Goal: Task Accomplishment & Management: Manage account settings

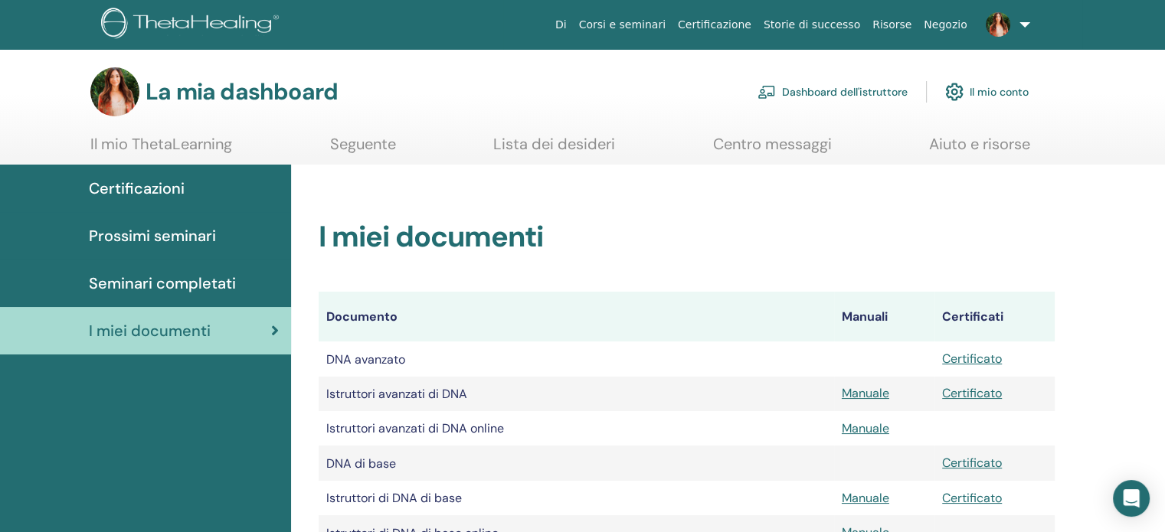
click at [827, 97] on font "Dashboard dell'istruttore" at bounding box center [845, 93] width 126 height 14
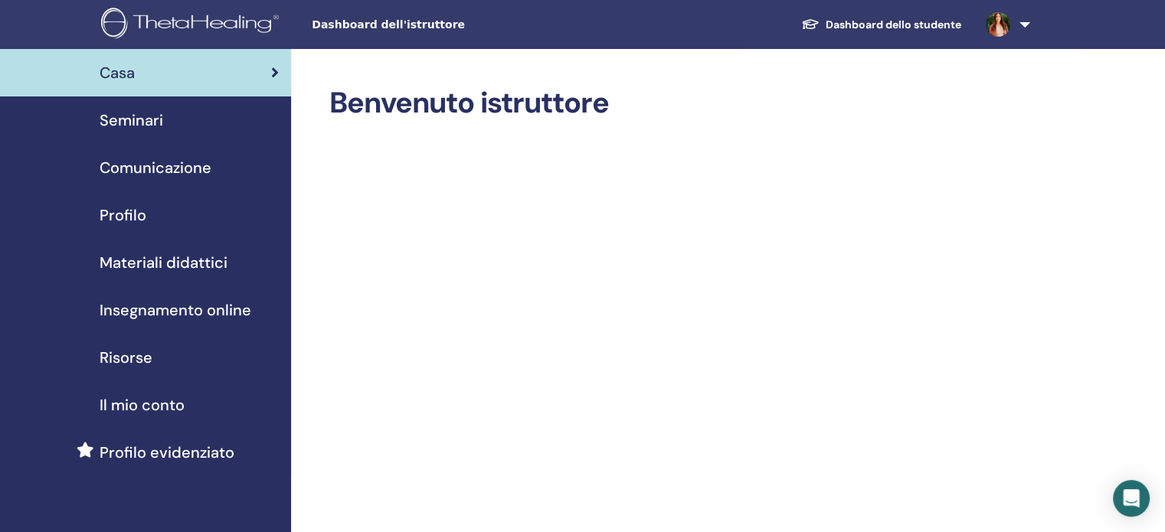
click at [195, 313] on font "Insegnamento online" at bounding box center [176, 310] width 152 height 20
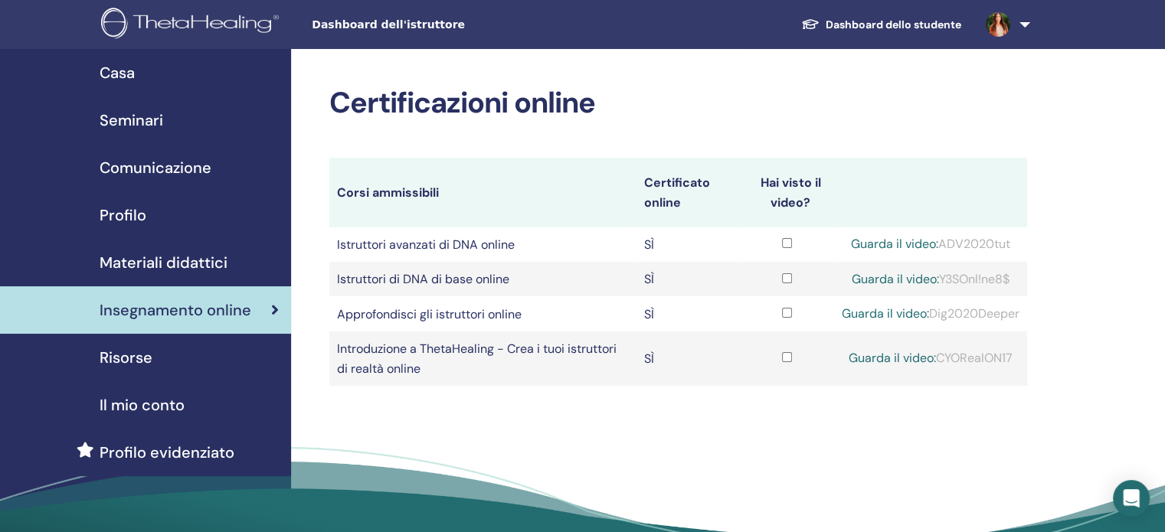
click at [199, 258] on font "Materiali didattici" at bounding box center [164, 263] width 128 height 20
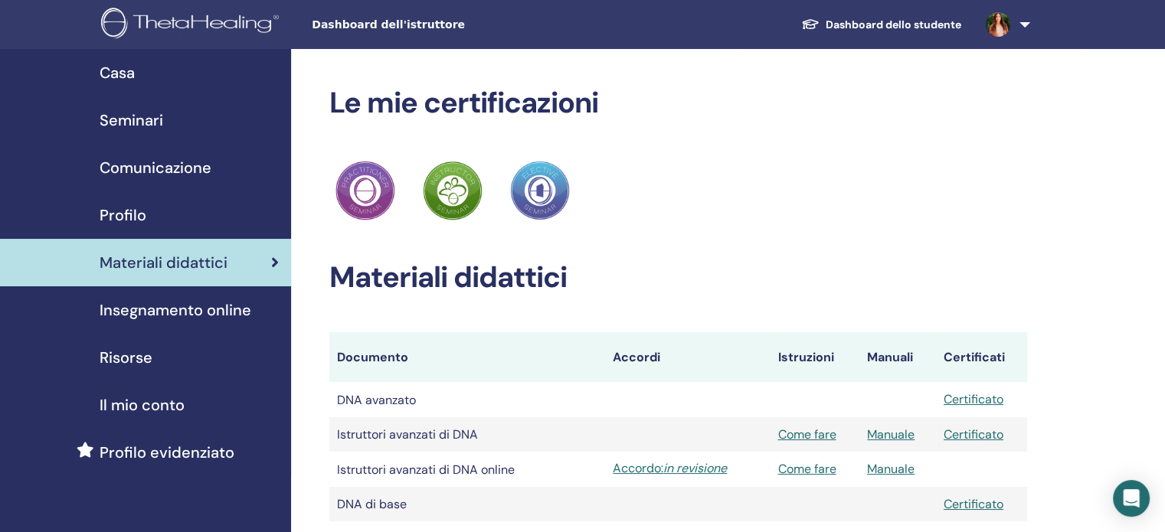
click at [129, 126] on font "Seminari" at bounding box center [132, 120] width 64 height 20
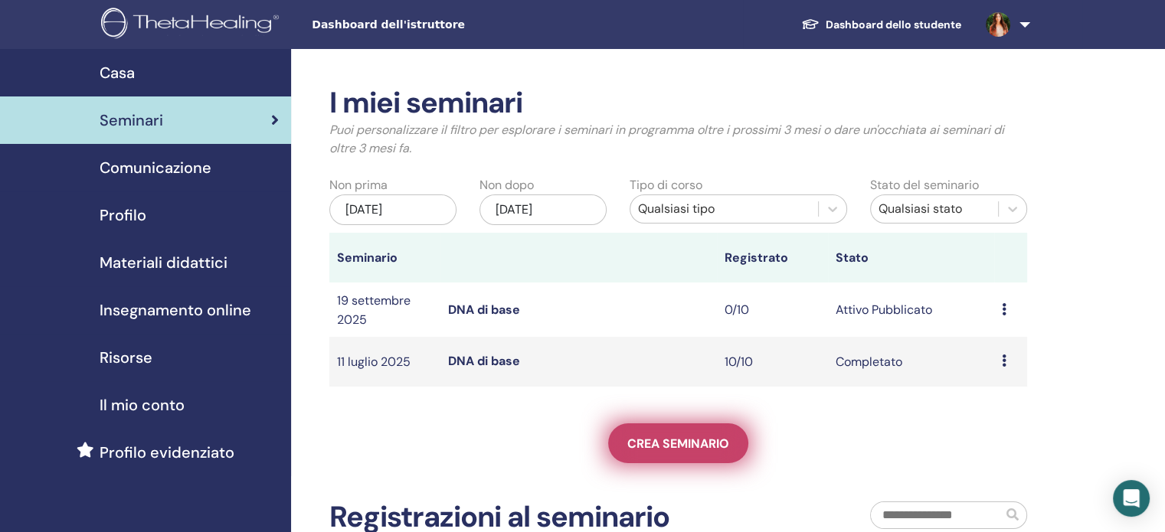
click at [705, 441] on font "Crea seminario" at bounding box center [678, 444] width 102 height 16
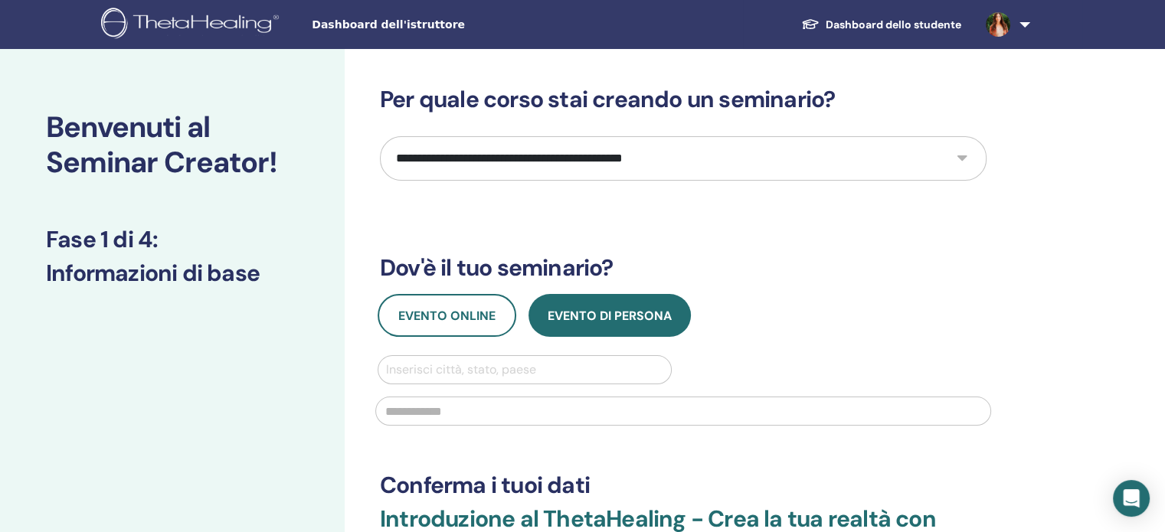
click at [963, 156] on select "**********" at bounding box center [683, 158] width 607 height 44
click at [380, 136] on select "**********" at bounding box center [683, 158] width 607 height 44
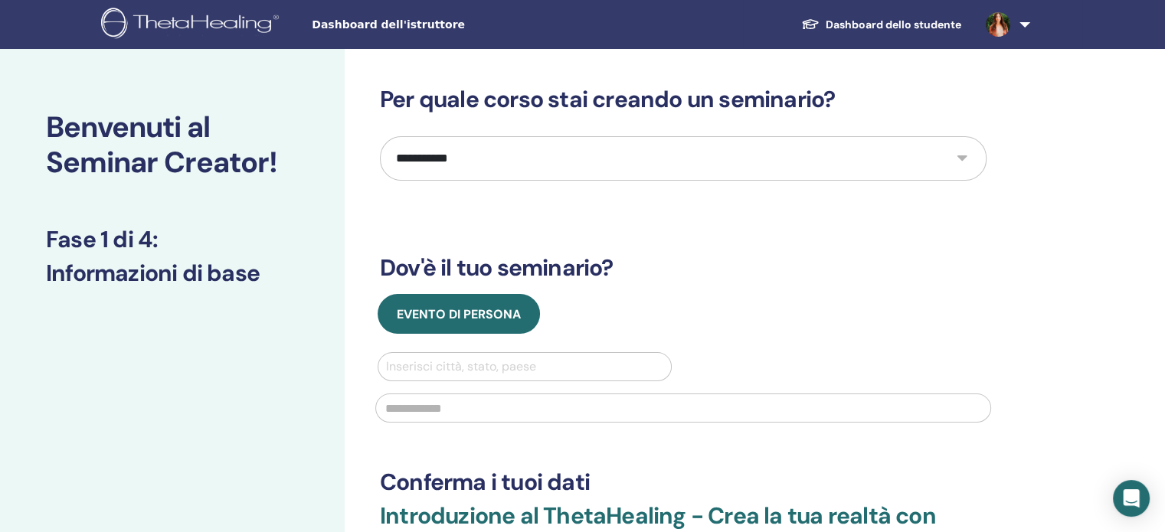
click at [960, 162] on select "**********" at bounding box center [683, 158] width 607 height 44
select select "*"
click at [380, 136] on select "**********" at bounding box center [683, 158] width 607 height 44
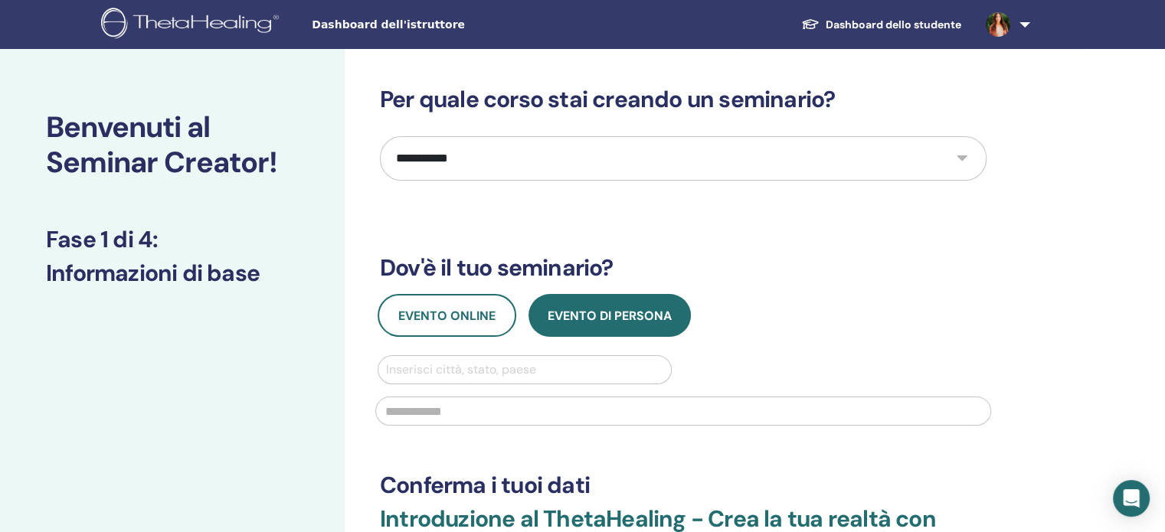
click at [913, 31] on font "Dashboard dello studente" at bounding box center [894, 25] width 136 height 14
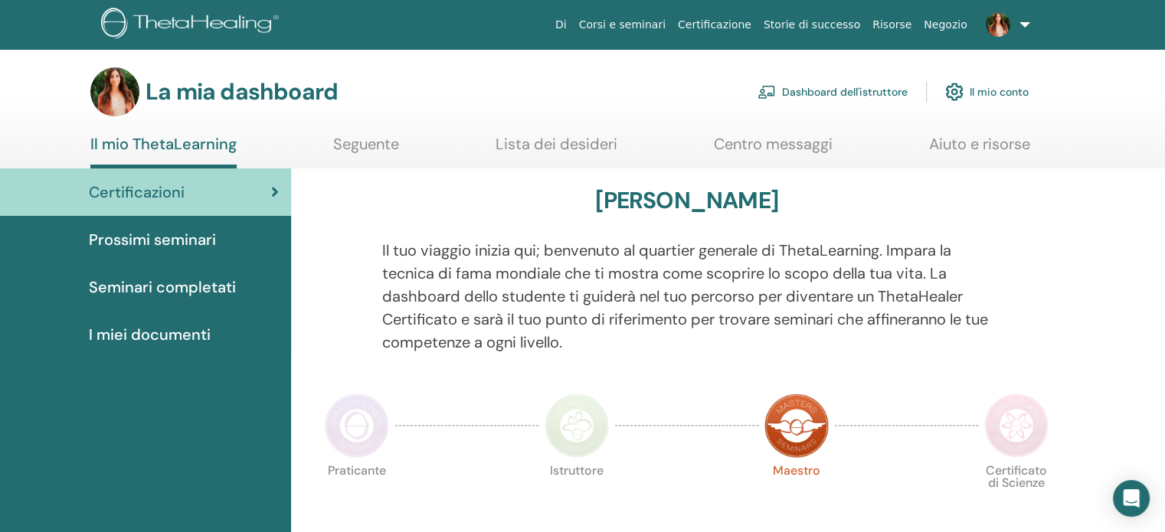
click at [983, 142] on font "Aiuto e risorse" at bounding box center [979, 144] width 101 height 20
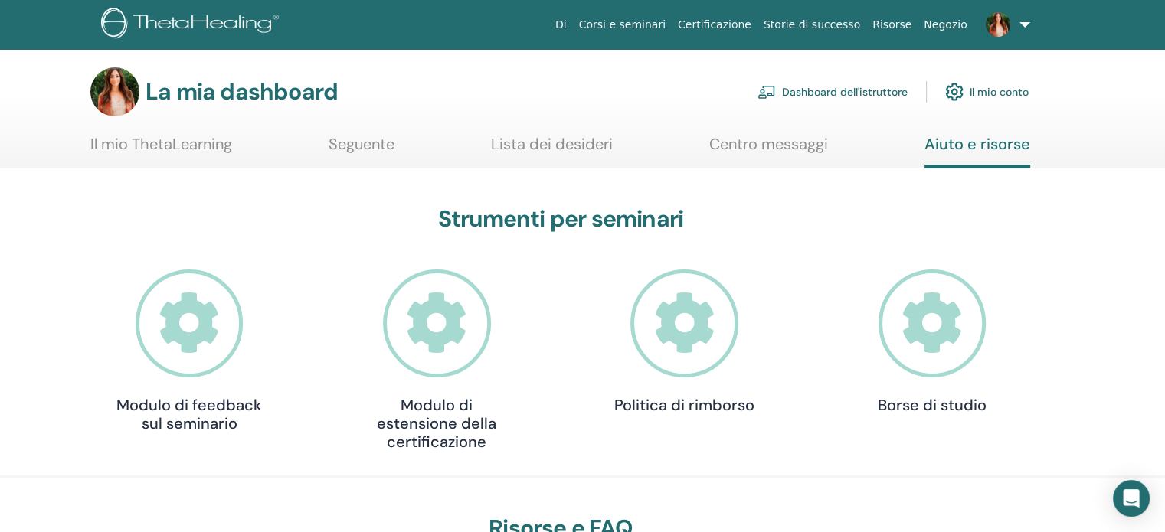
click at [928, 326] on icon at bounding box center [933, 324] width 108 height 108
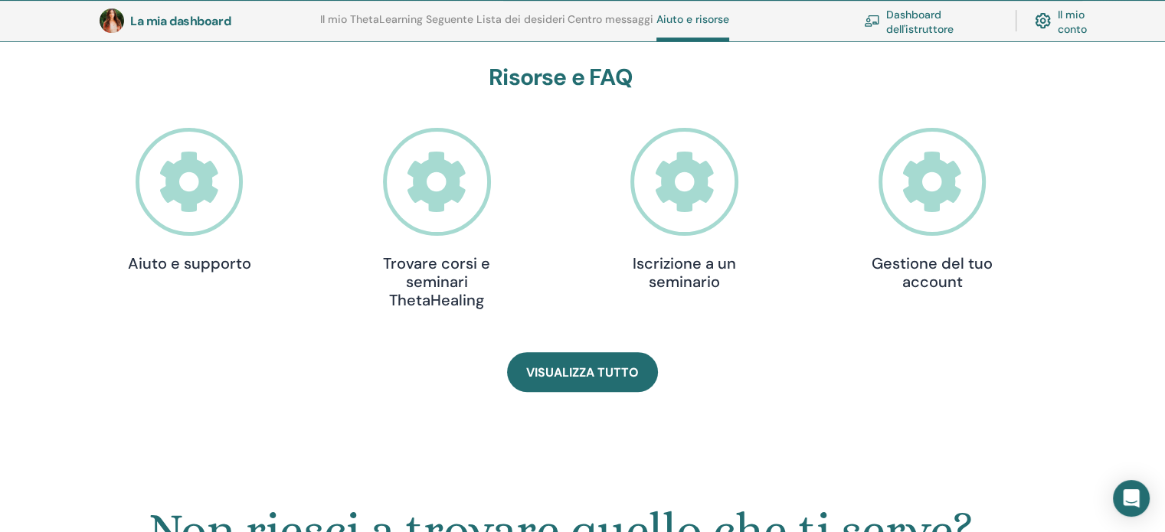
scroll to position [493, 0]
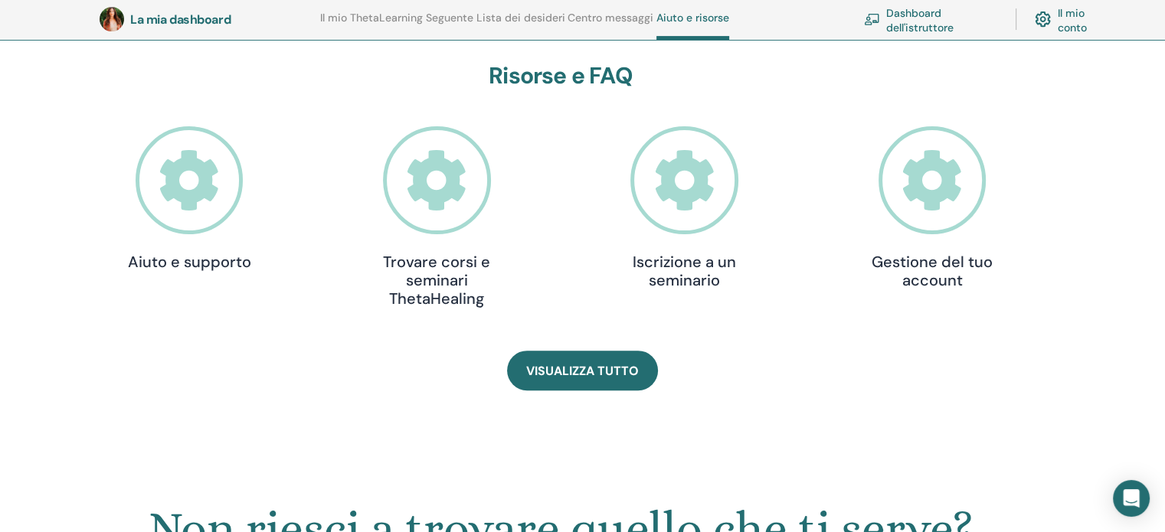
click at [218, 182] on icon at bounding box center [190, 180] width 108 height 108
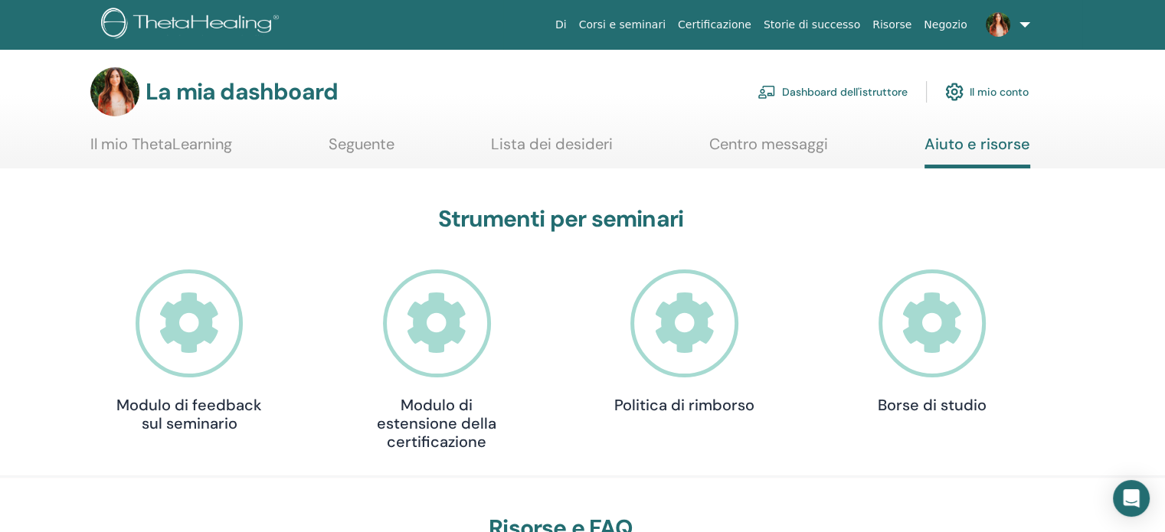
click at [1025, 24] on link at bounding box center [1005, 24] width 63 height 49
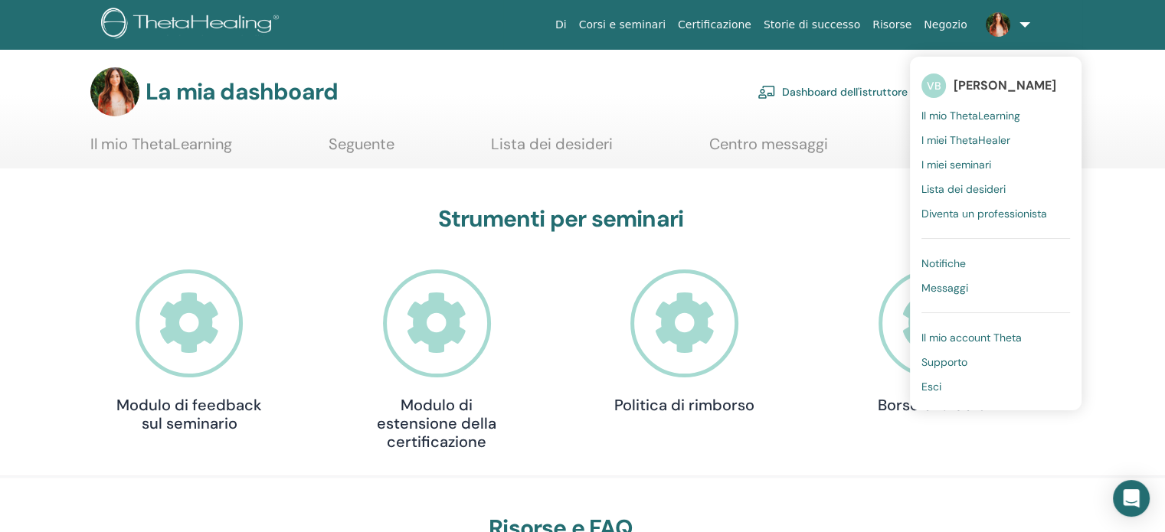
click at [829, 98] on font "Dashboard dell'istruttore" at bounding box center [845, 93] width 126 height 14
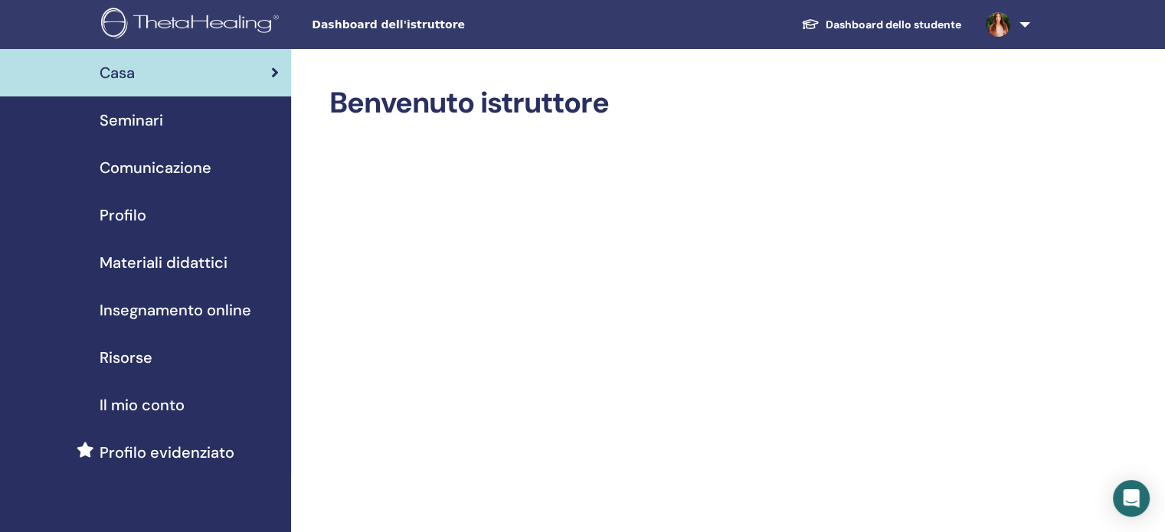
click at [1029, 24] on link at bounding box center [1005, 24] width 63 height 49
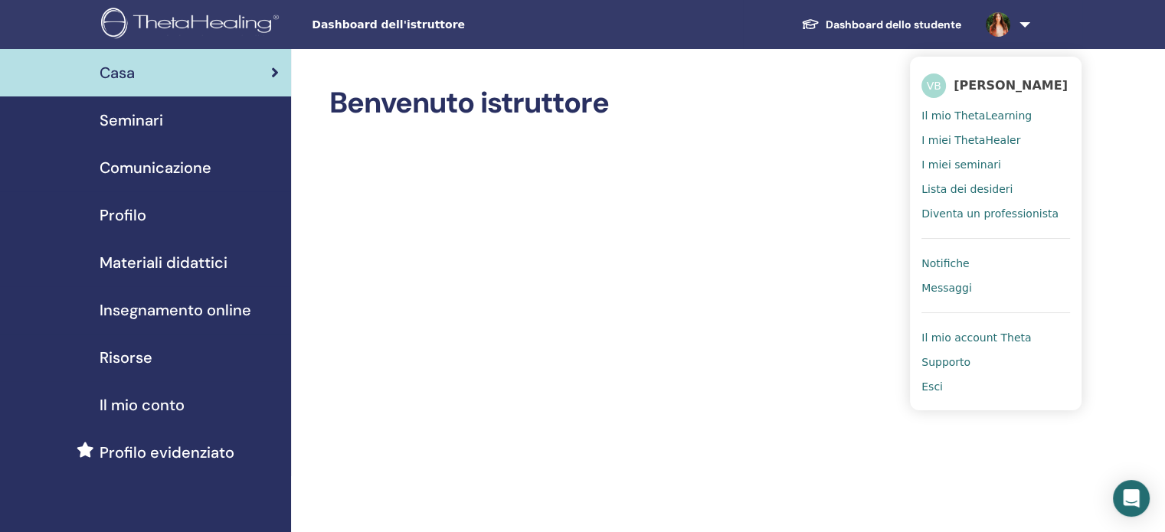
click at [958, 367] on font "Supporto" at bounding box center [945, 362] width 49 height 12
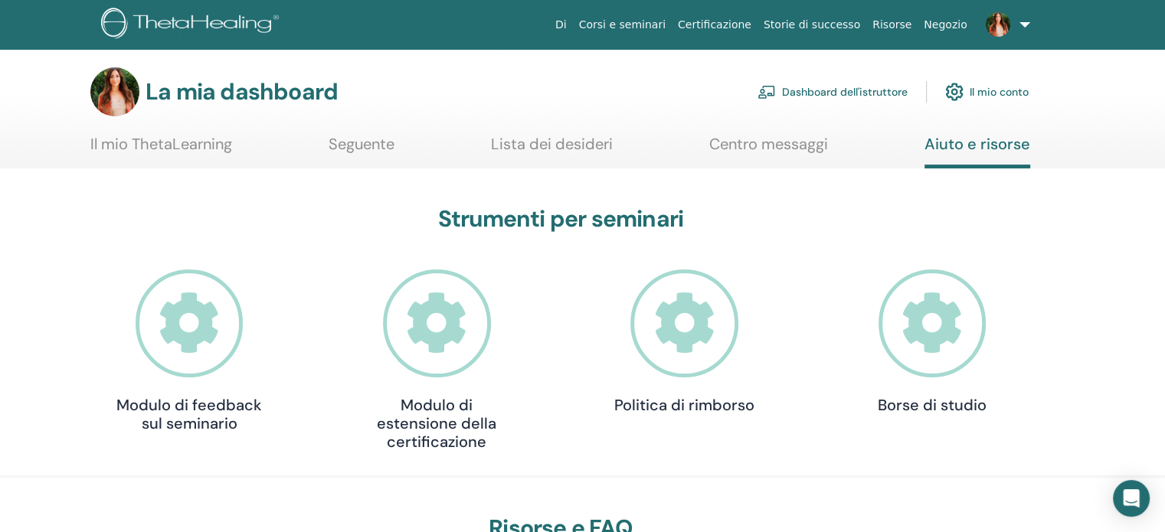
click at [1028, 23] on link at bounding box center [1005, 24] width 63 height 49
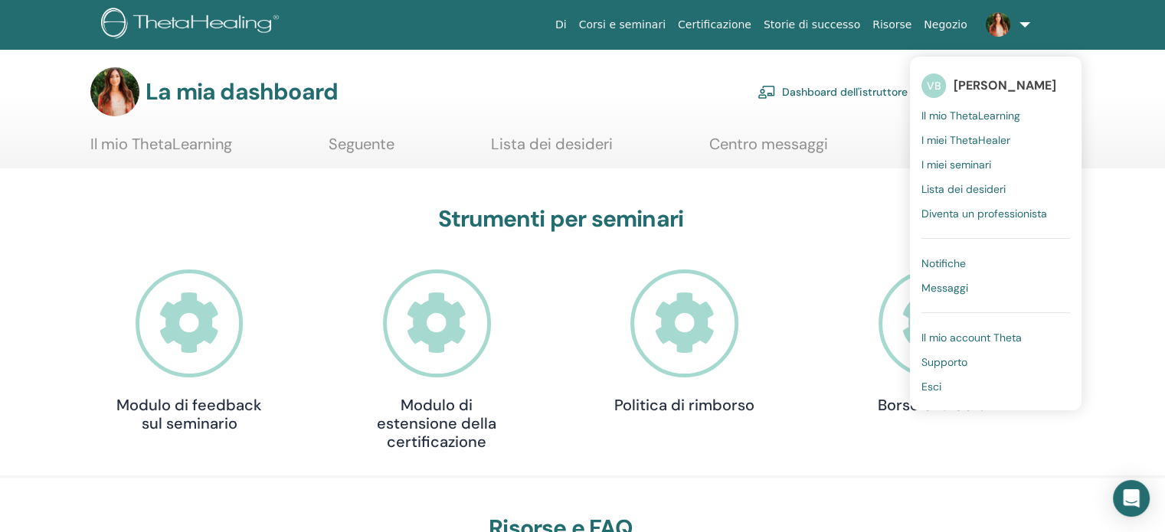
click at [833, 88] on font "Dashboard dell'istruttore" at bounding box center [845, 93] width 126 height 14
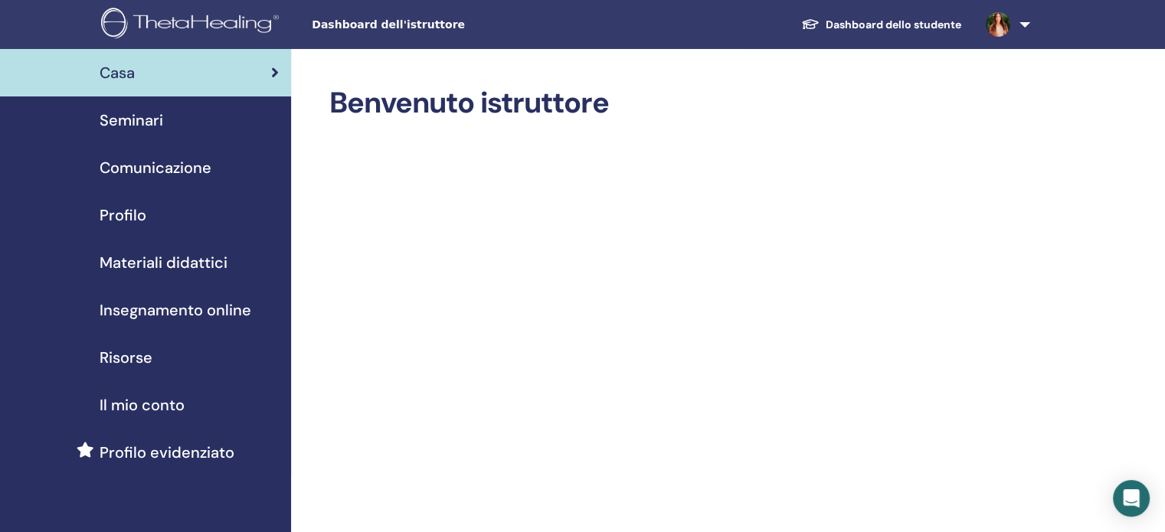
click at [1024, 21] on link at bounding box center [1005, 24] width 63 height 49
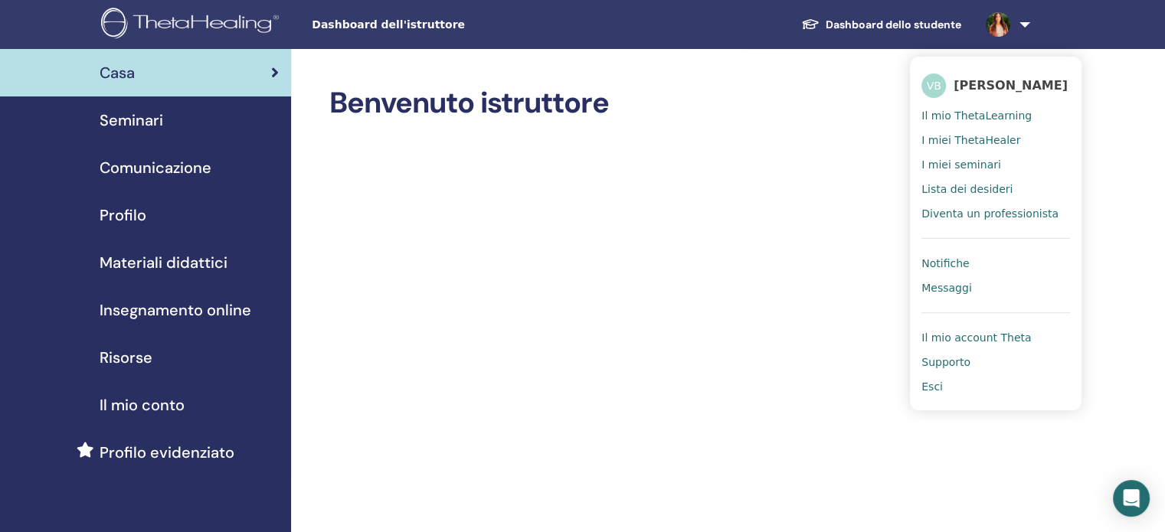
click at [947, 368] on font "Supporto" at bounding box center [945, 362] width 49 height 12
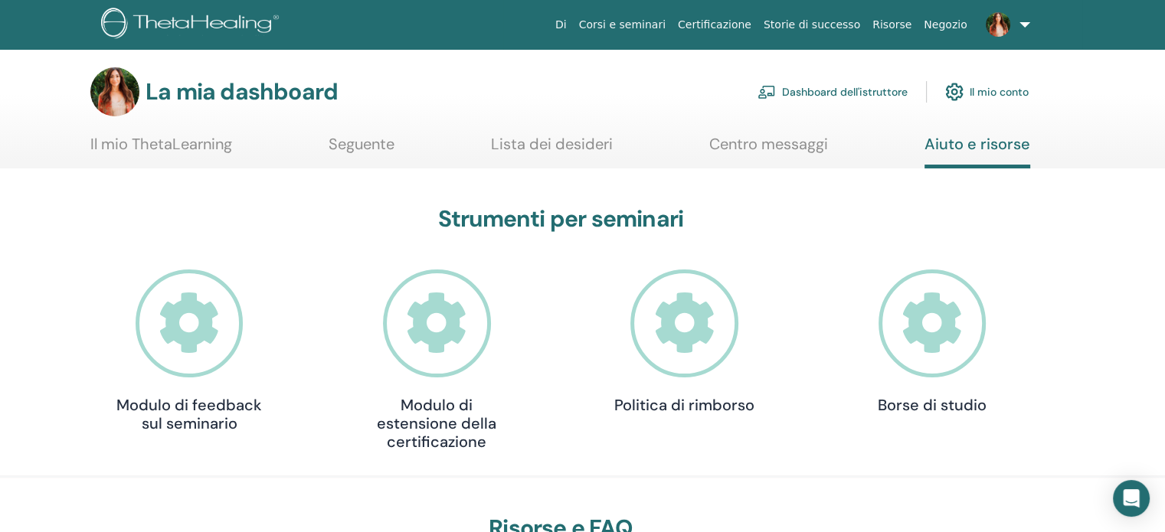
click at [192, 329] on icon at bounding box center [190, 324] width 108 height 108
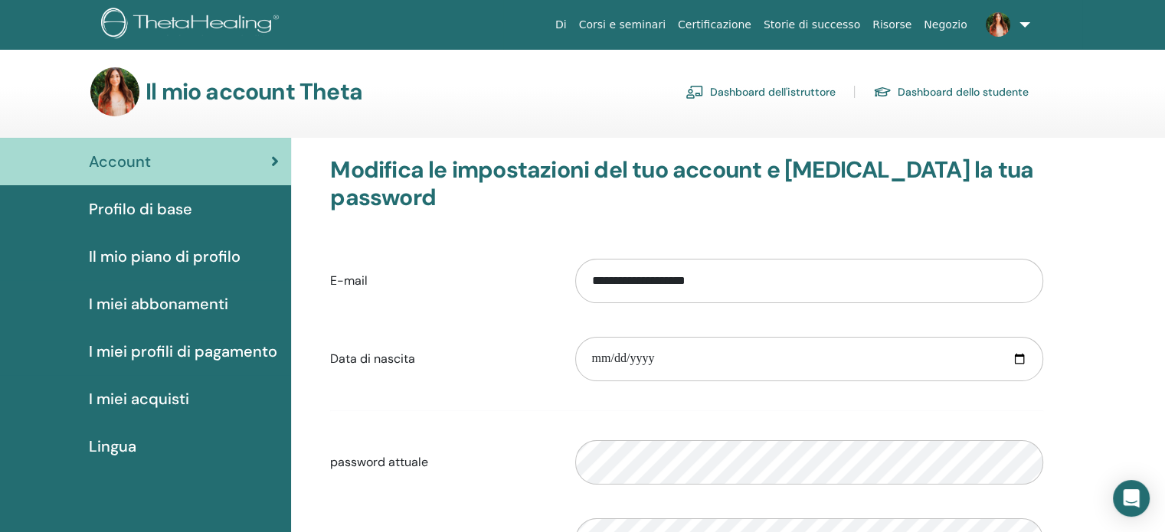
click at [803, 93] on font "Dashboard dell'istruttore" at bounding box center [773, 93] width 126 height 14
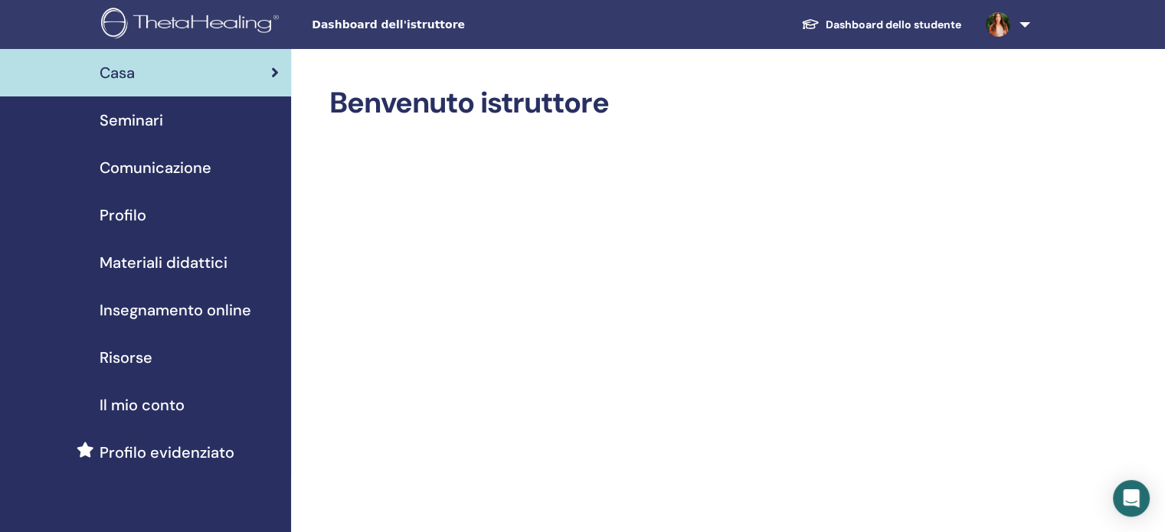
click at [194, 257] on font "Materiali didattici" at bounding box center [164, 263] width 128 height 20
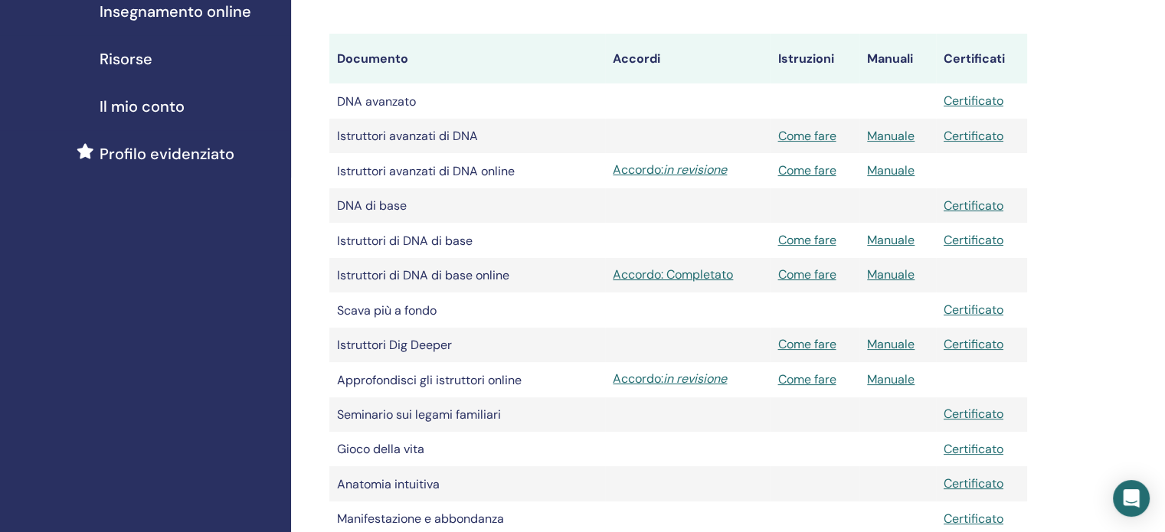
scroll to position [297, 0]
click at [684, 388] on font "in revisione" at bounding box center [695, 380] width 64 height 16
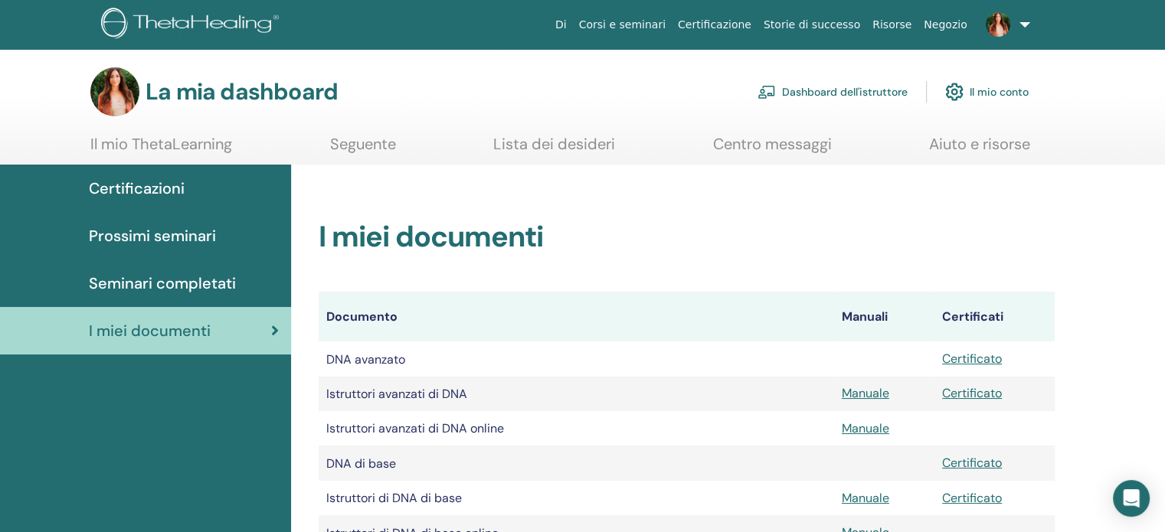
click at [842, 94] on font "Dashboard dell'istruttore" at bounding box center [845, 93] width 126 height 14
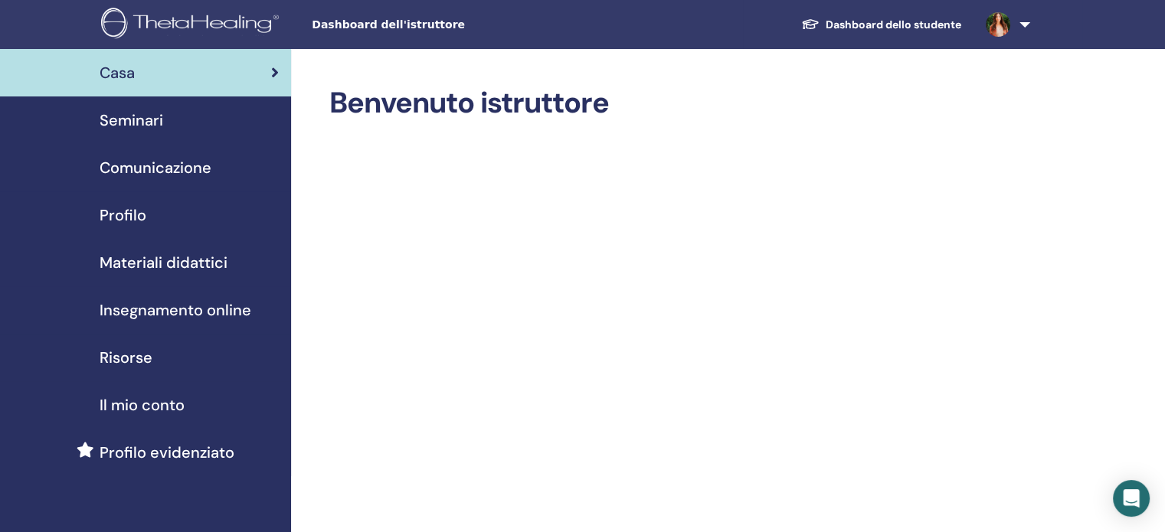
click at [167, 251] on span "Materiali didattici" at bounding box center [164, 262] width 128 height 23
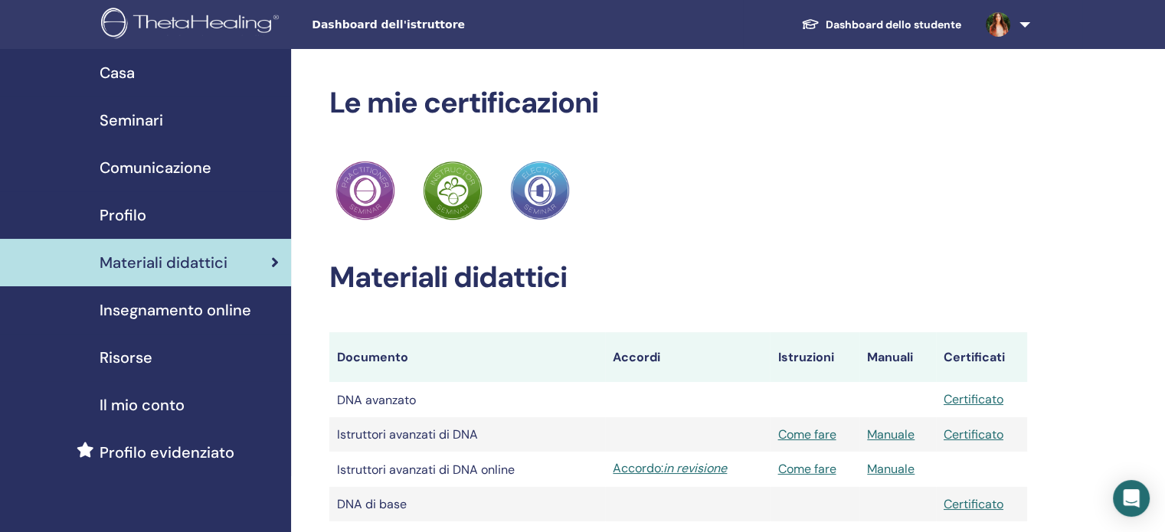
click at [147, 122] on font "Seminari" at bounding box center [132, 120] width 64 height 20
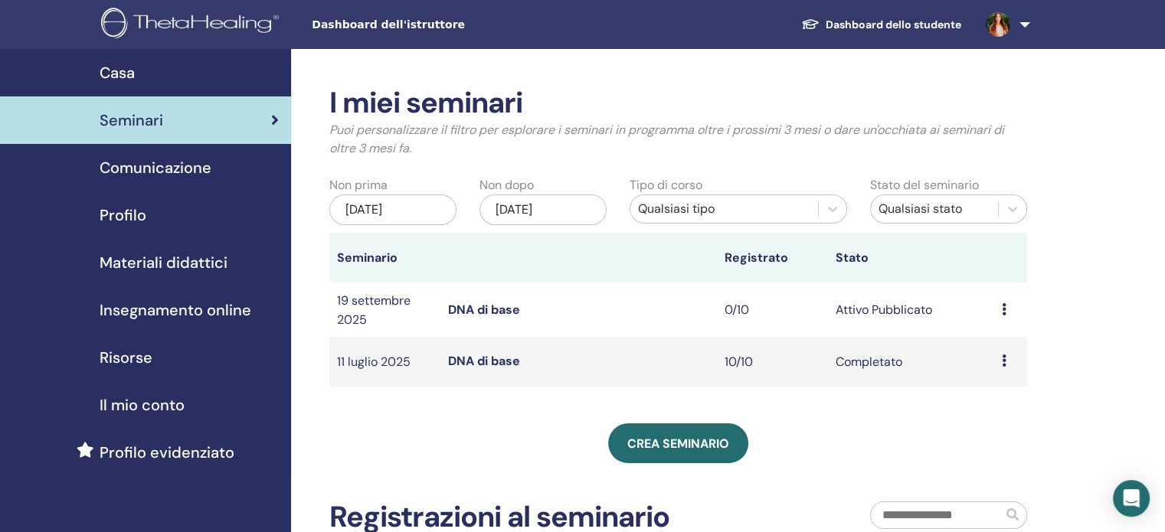
click at [124, 215] on font "Profilo" at bounding box center [123, 215] width 47 height 20
